Goal: Information Seeking & Learning: Learn about a topic

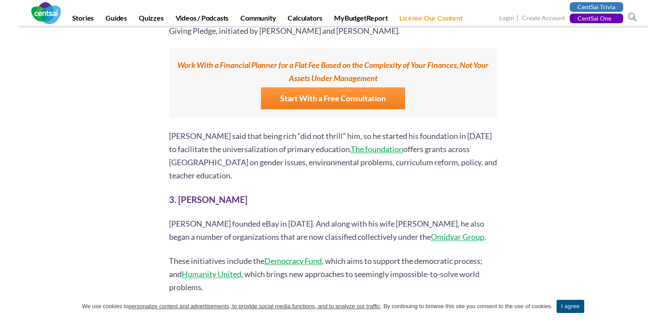
scroll to position [863, 0]
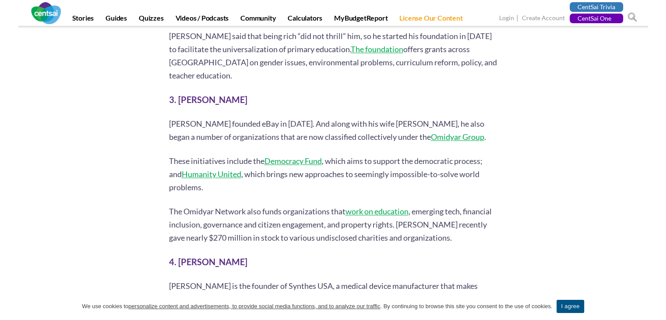
scroll to position [975, 0]
